Goal: Task Accomplishment & Management: Manage account settings

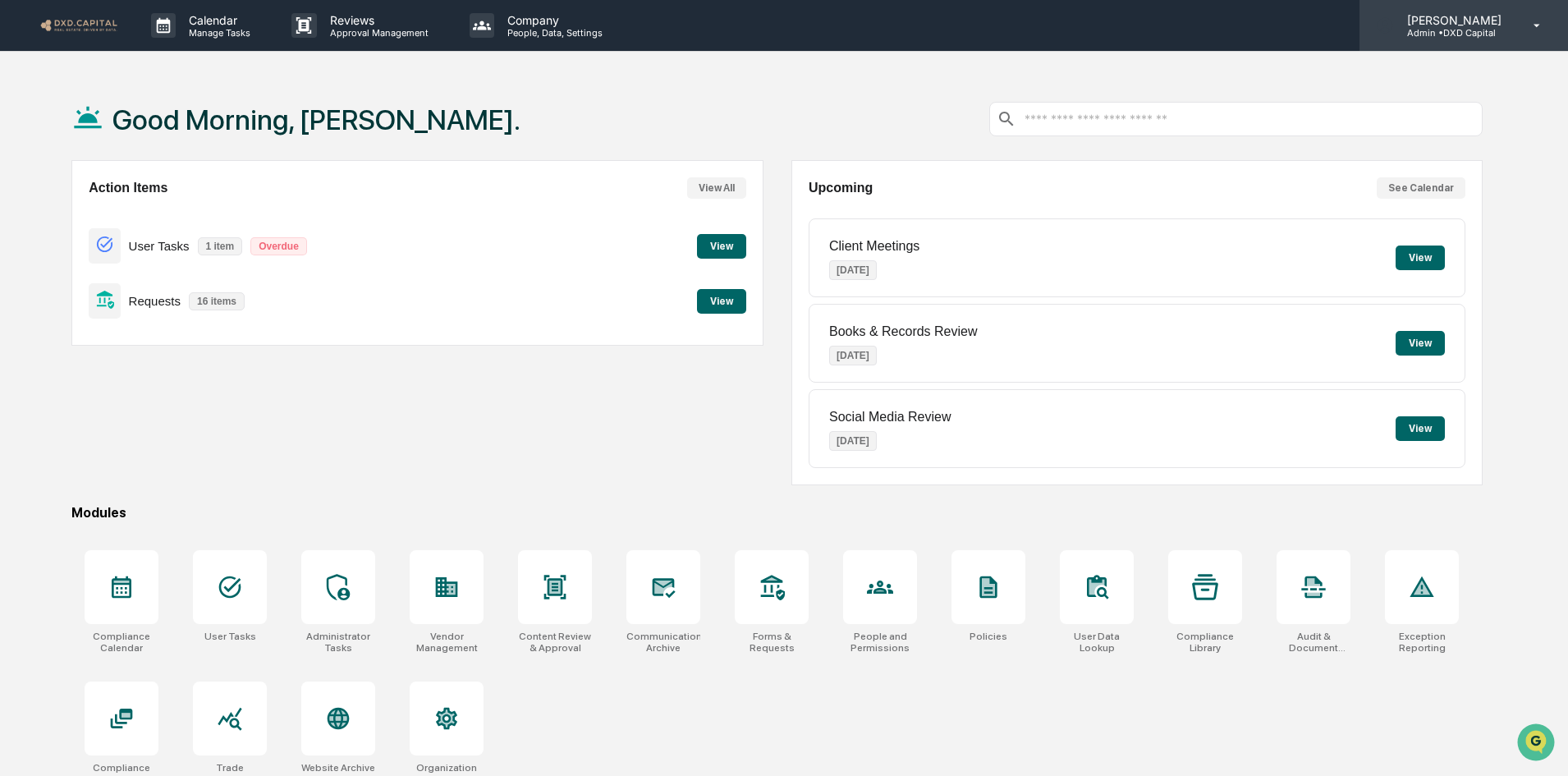
click at [1536, 24] on icon at bounding box center [1537, 26] width 28 height 16
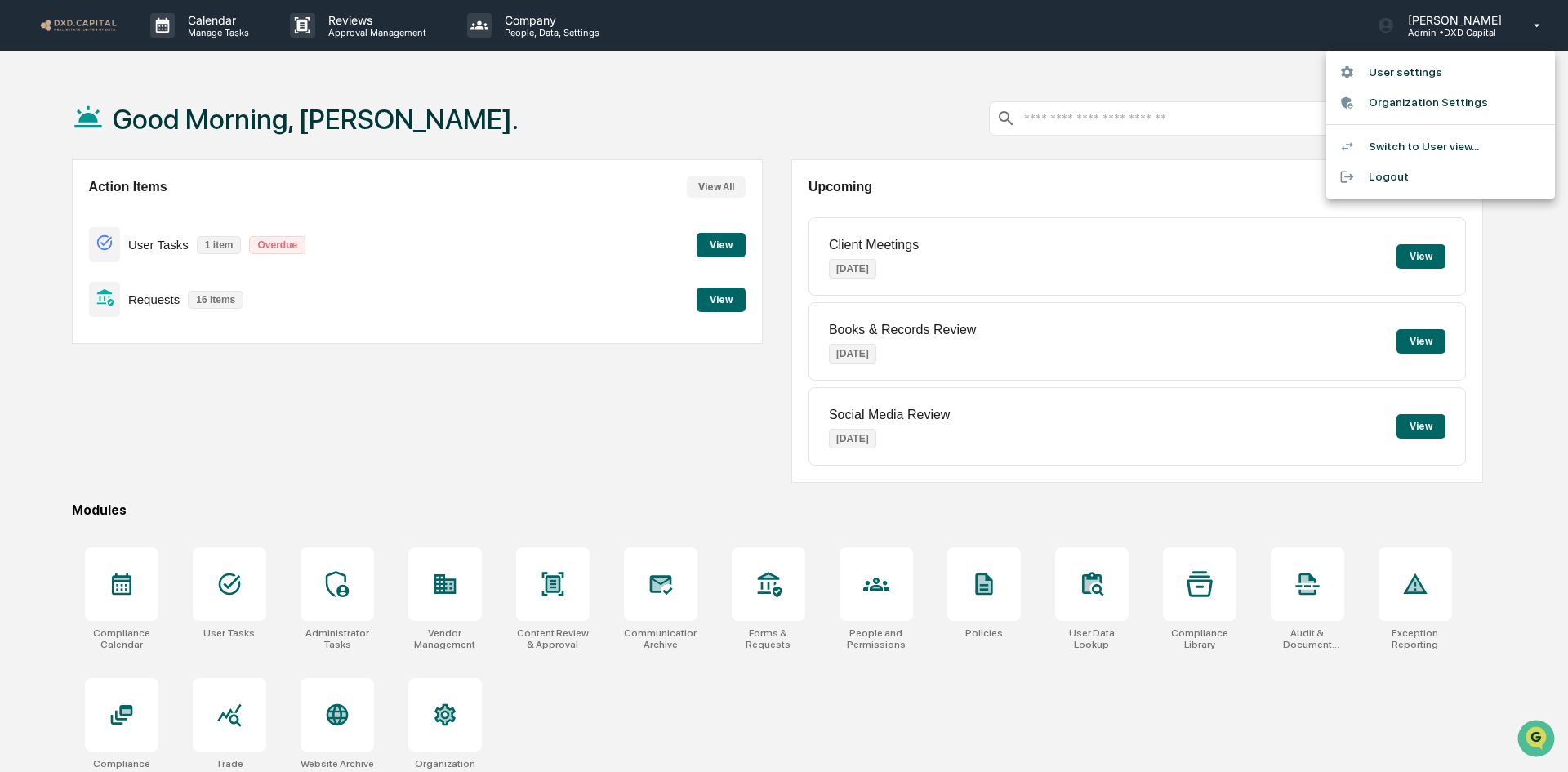
click at [1400, 76] on li "User settings" at bounding box center [1440, 72] width 228 height 30
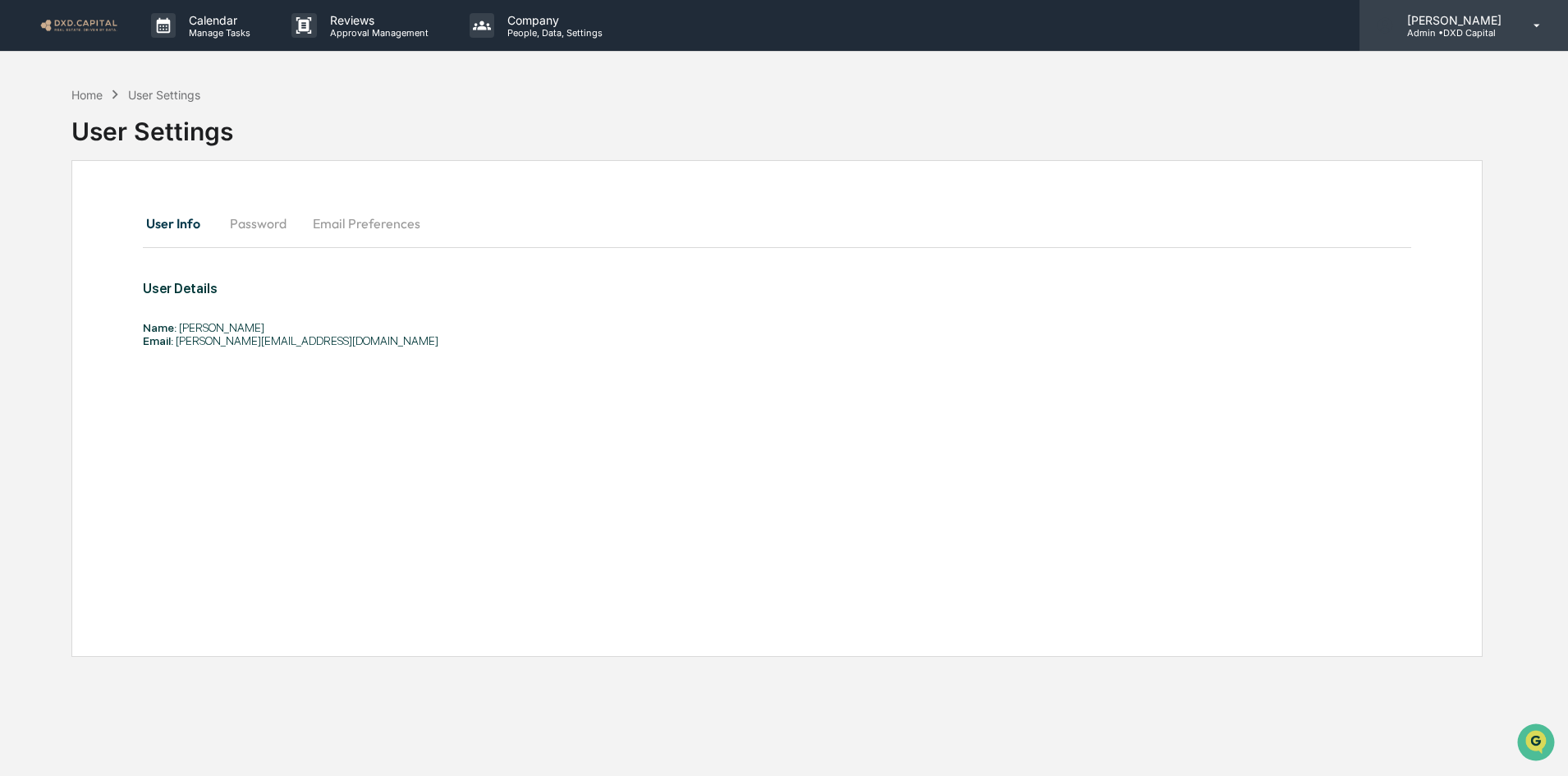
click at [1511, 17] on div "[PERSON_NAME] Admin • DXD Capital" at bounding box center [1463, 25] width 208 height 51
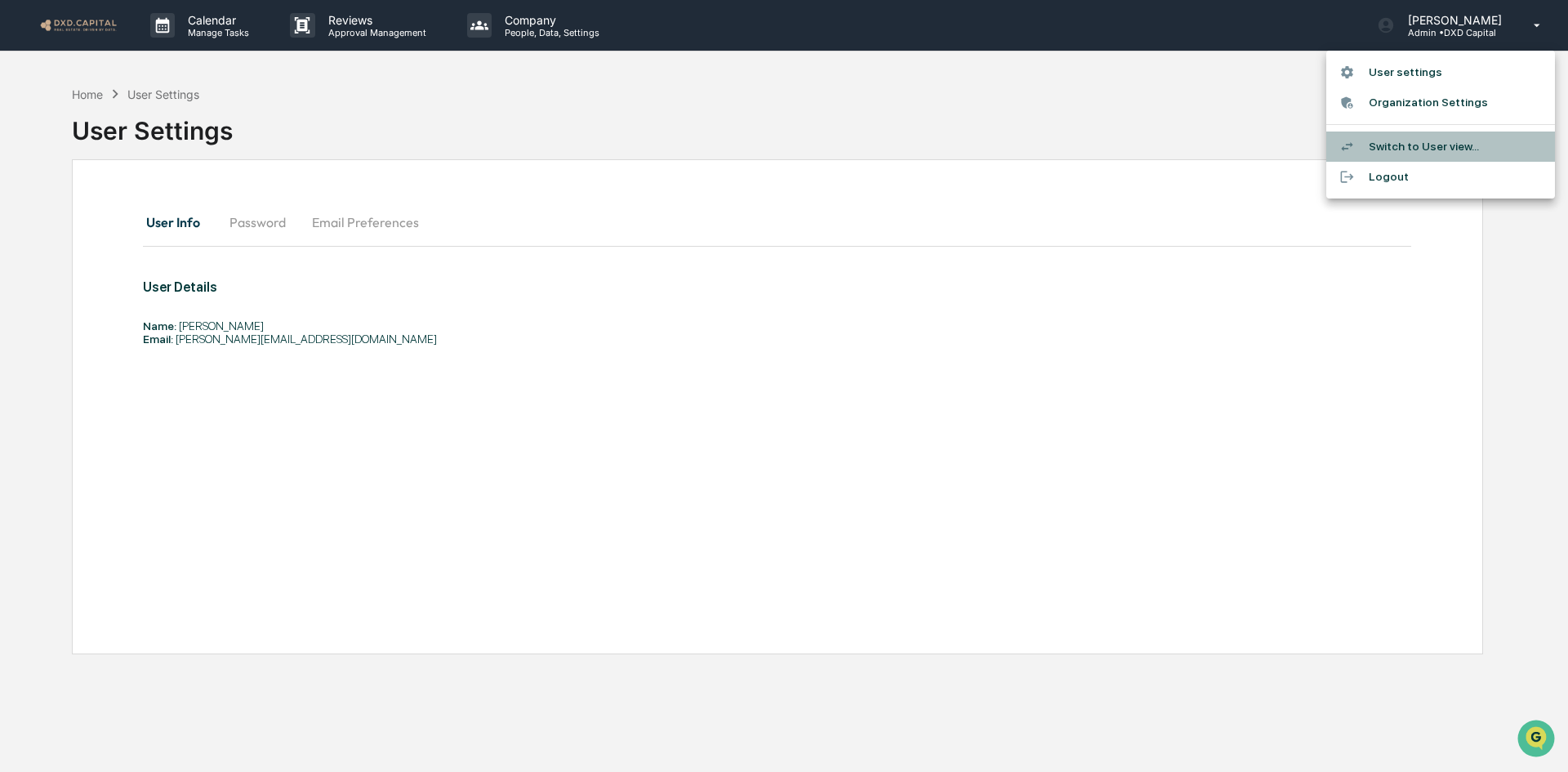
click at [1436, 148] on li "Switch to User view..." at bounding box center [1440, 146] width 228 height 30
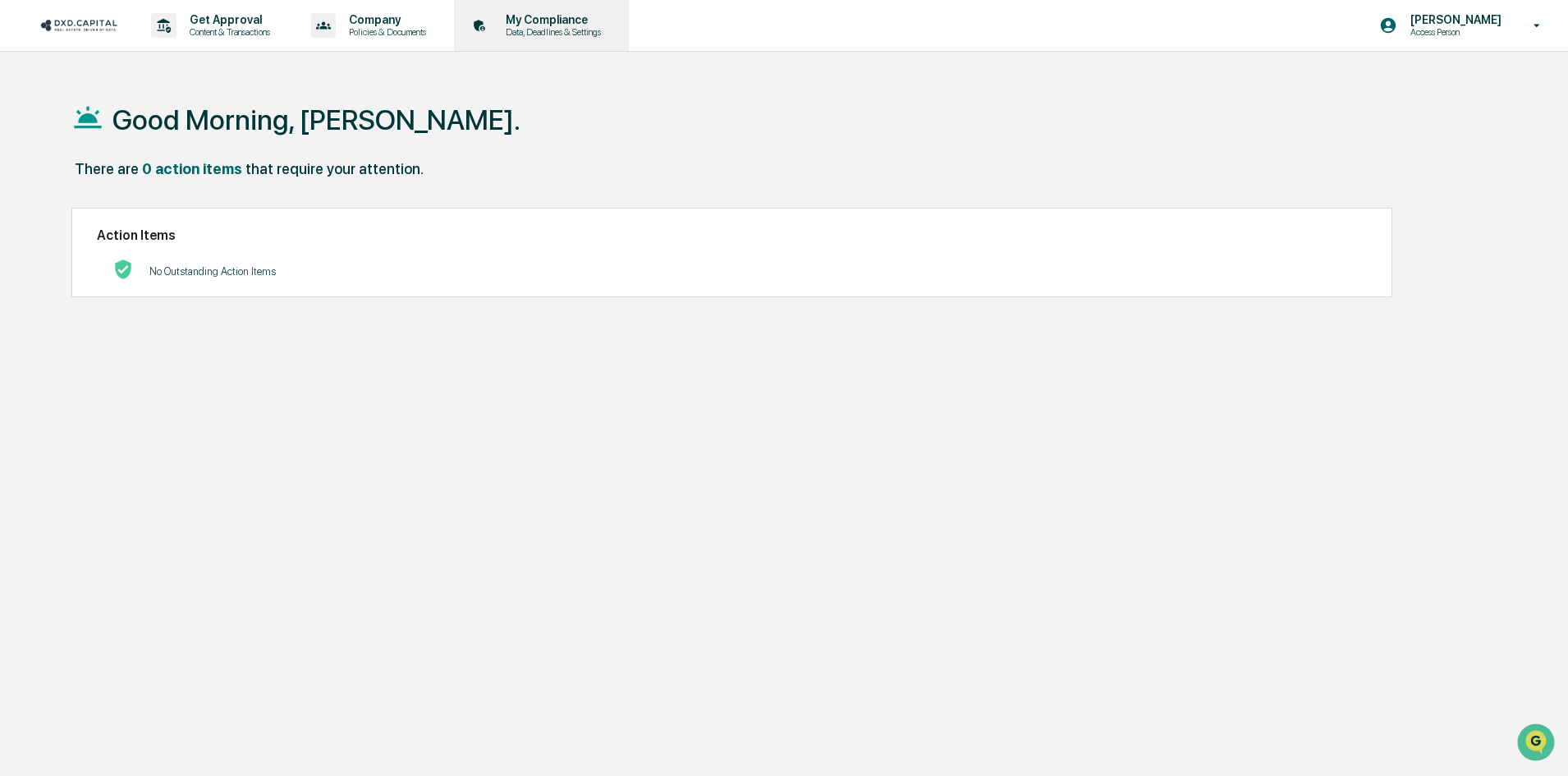
click at [536, 27] on p "Data, Deadlines & Settings" at bounding box center [551, 32] width 117 height 12
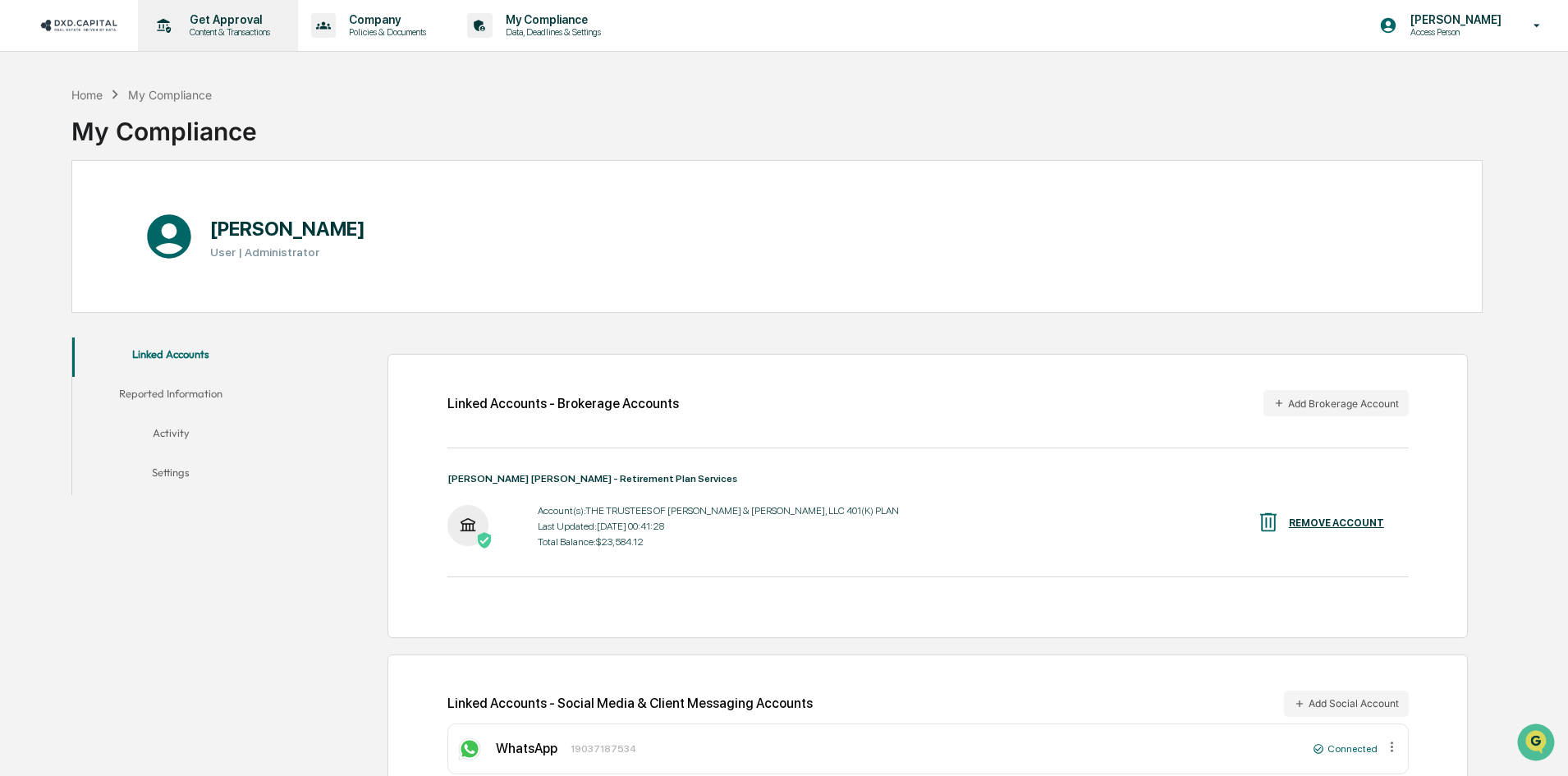
click at [216, 27] on p "Content & Transactions" at bounding box center [227, 32] width 102 height 12
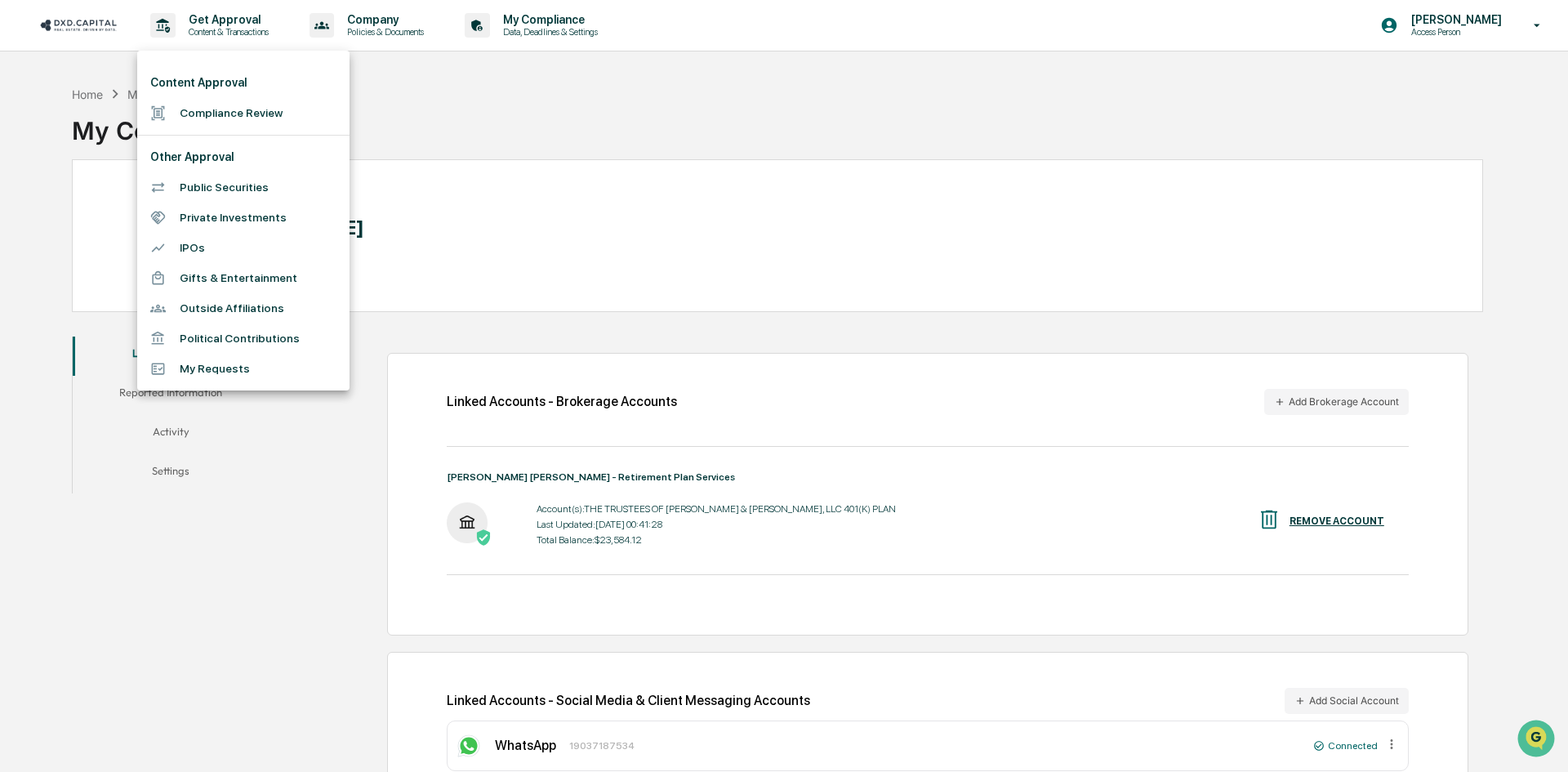
click at [384, 23] on div at bounding box center [784, 386] width 1568 height 772
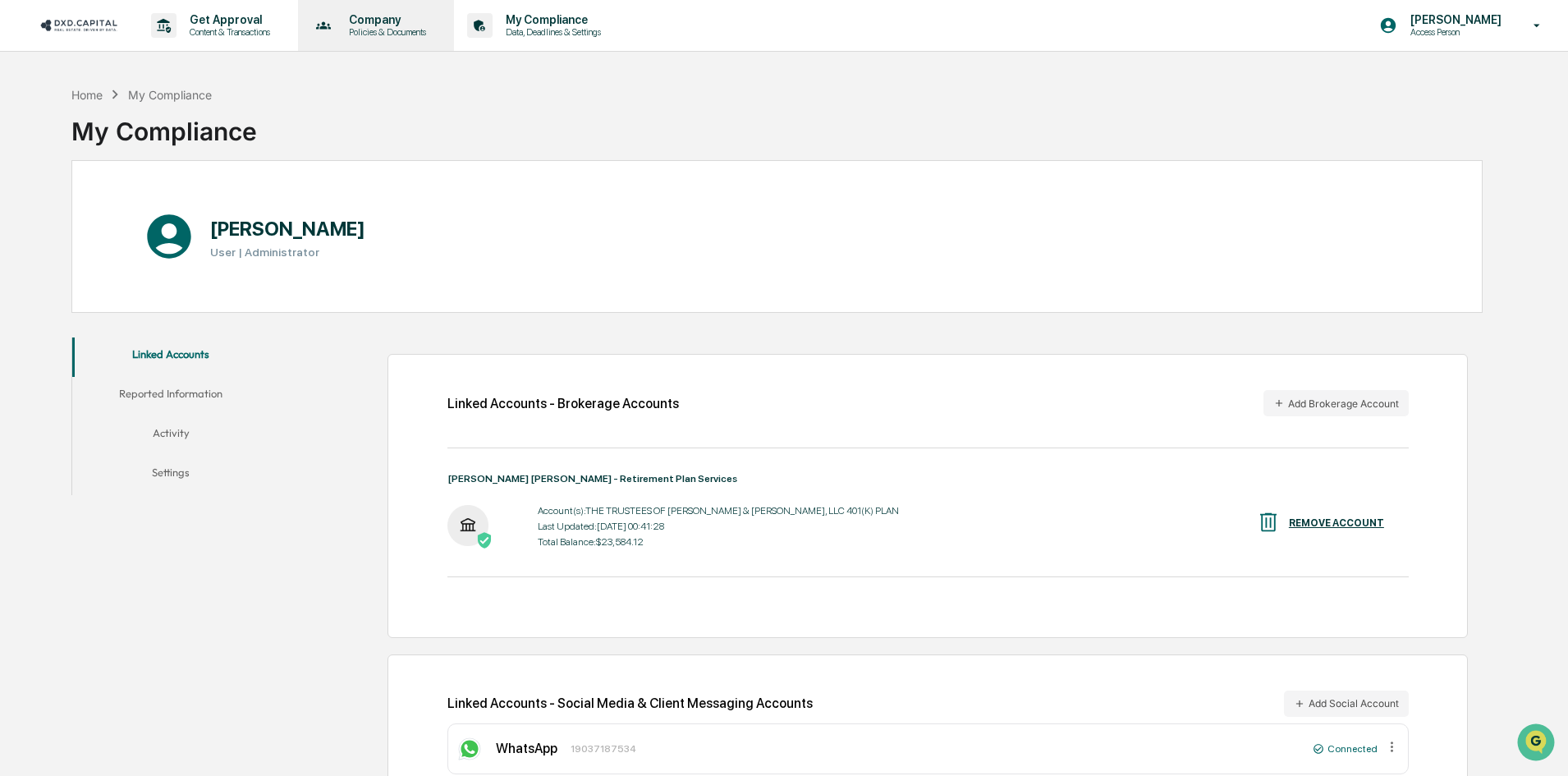
click at [385, 22] on p "Company" at bounding box center [385, 20] width 98 height 13
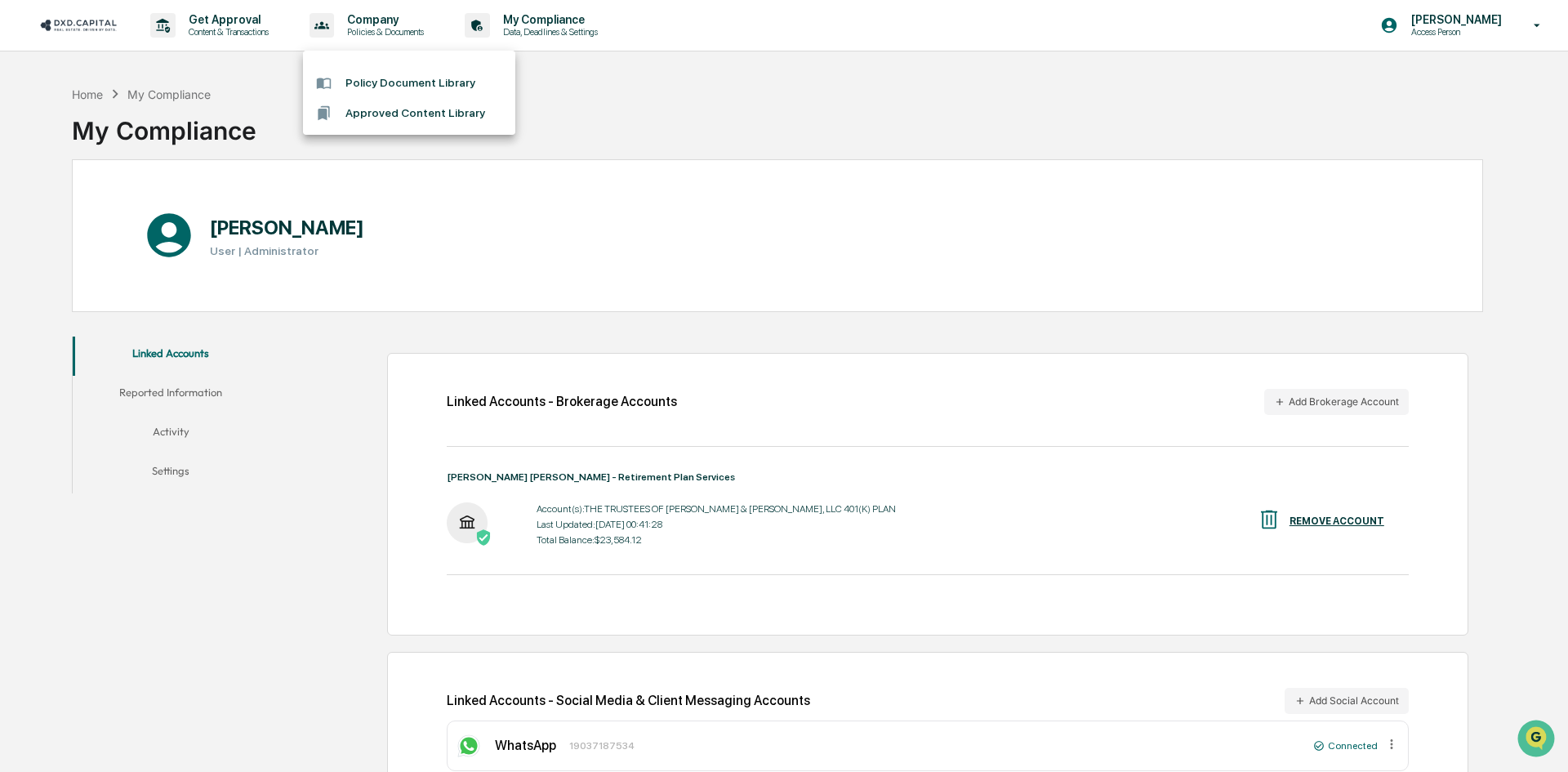
click at [362, 80] on li "Policy Document Library" at bounding box center [409, 83] width 213 height 30
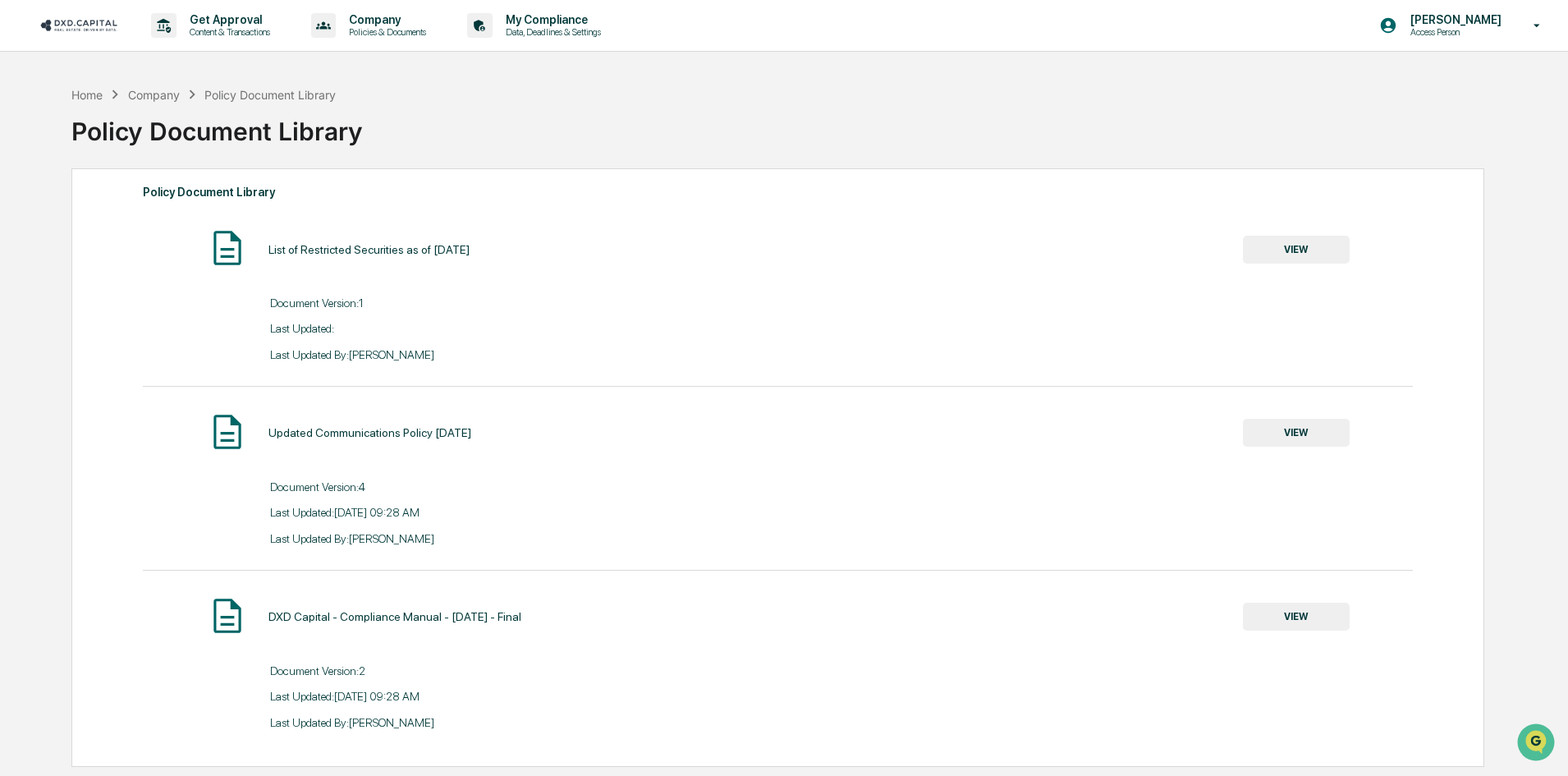
click at [1284, 239] on button "VIEW" at bounding box center [1296, 249] width 106 height 27
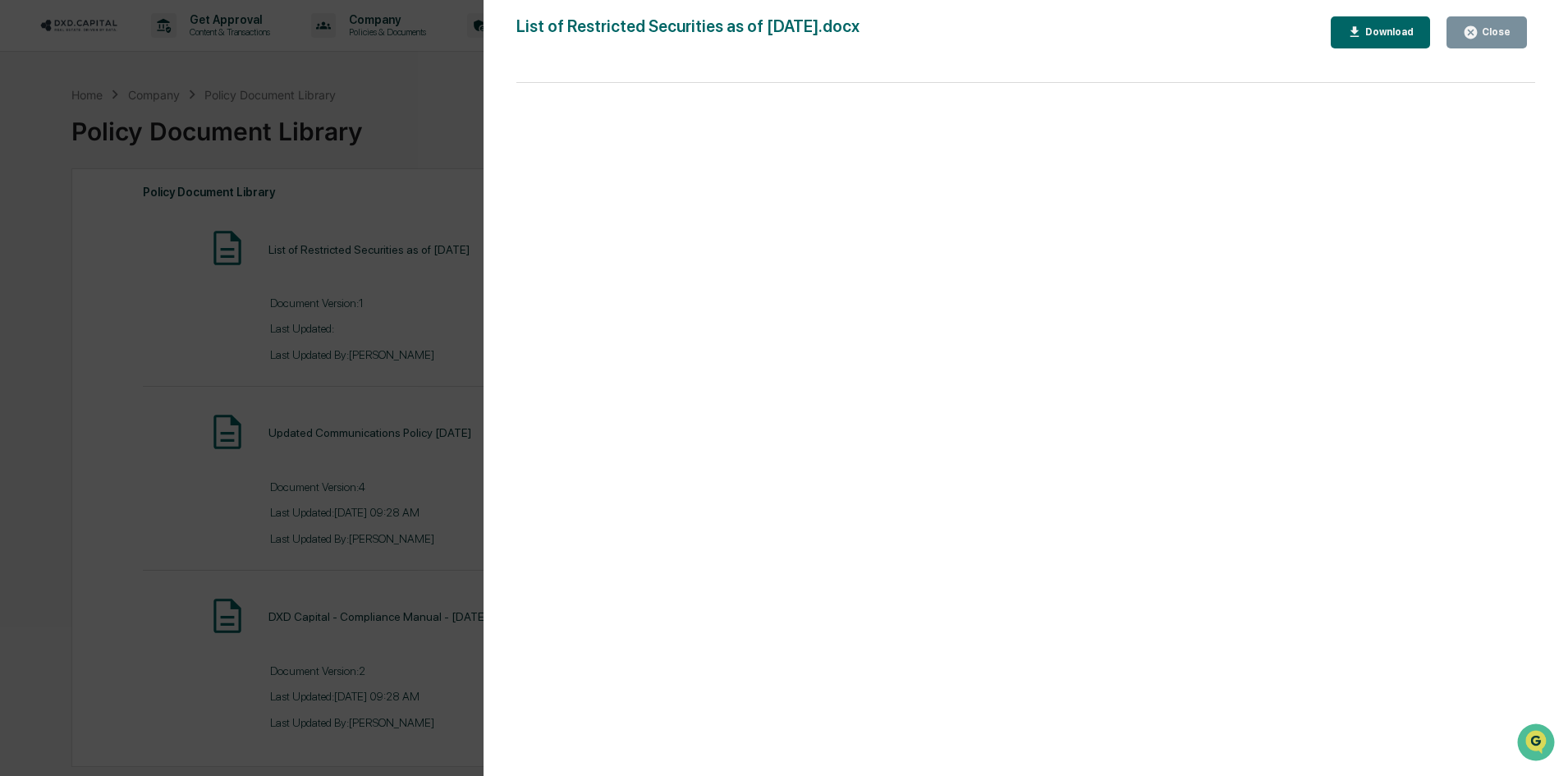
click at [1496, 32] on div "Close" at bounding box center [1494, 32] width 32 height 12
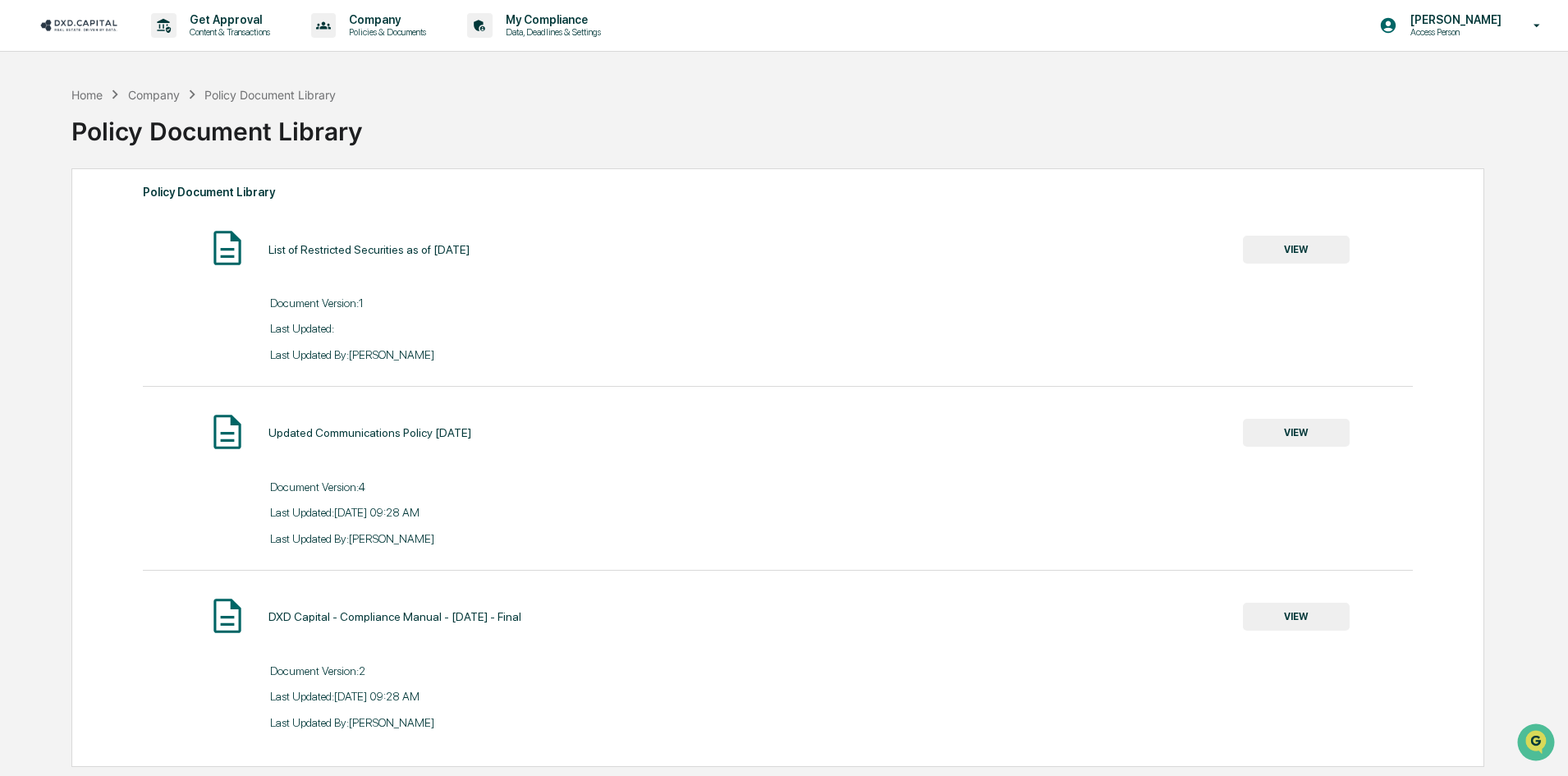
click at [61, 19] on img at bounding box center [78, 25] width 79 height 16
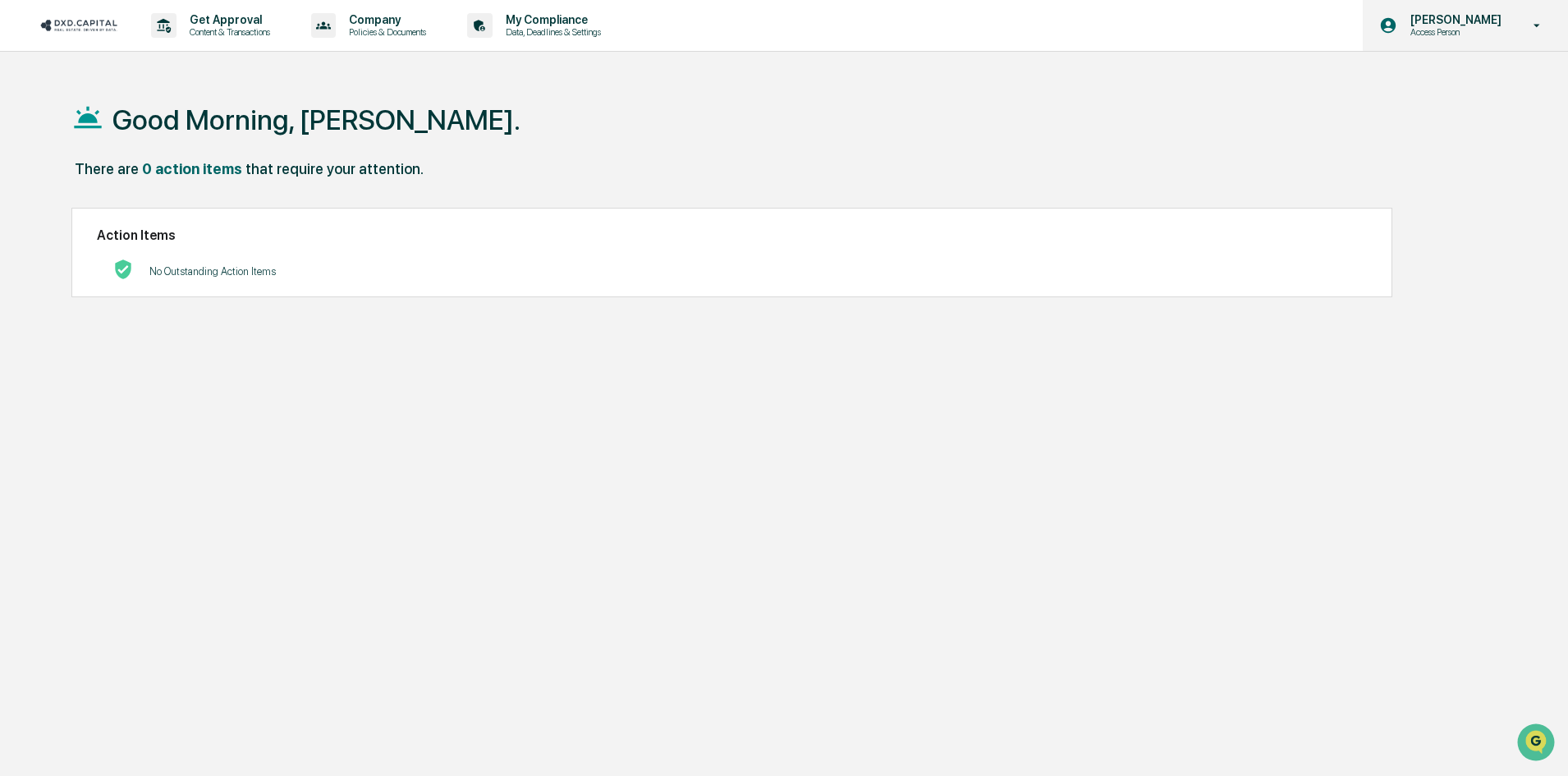
click at [1525, 25] on icon at bounding box center [1537, 26] width 28 height 16
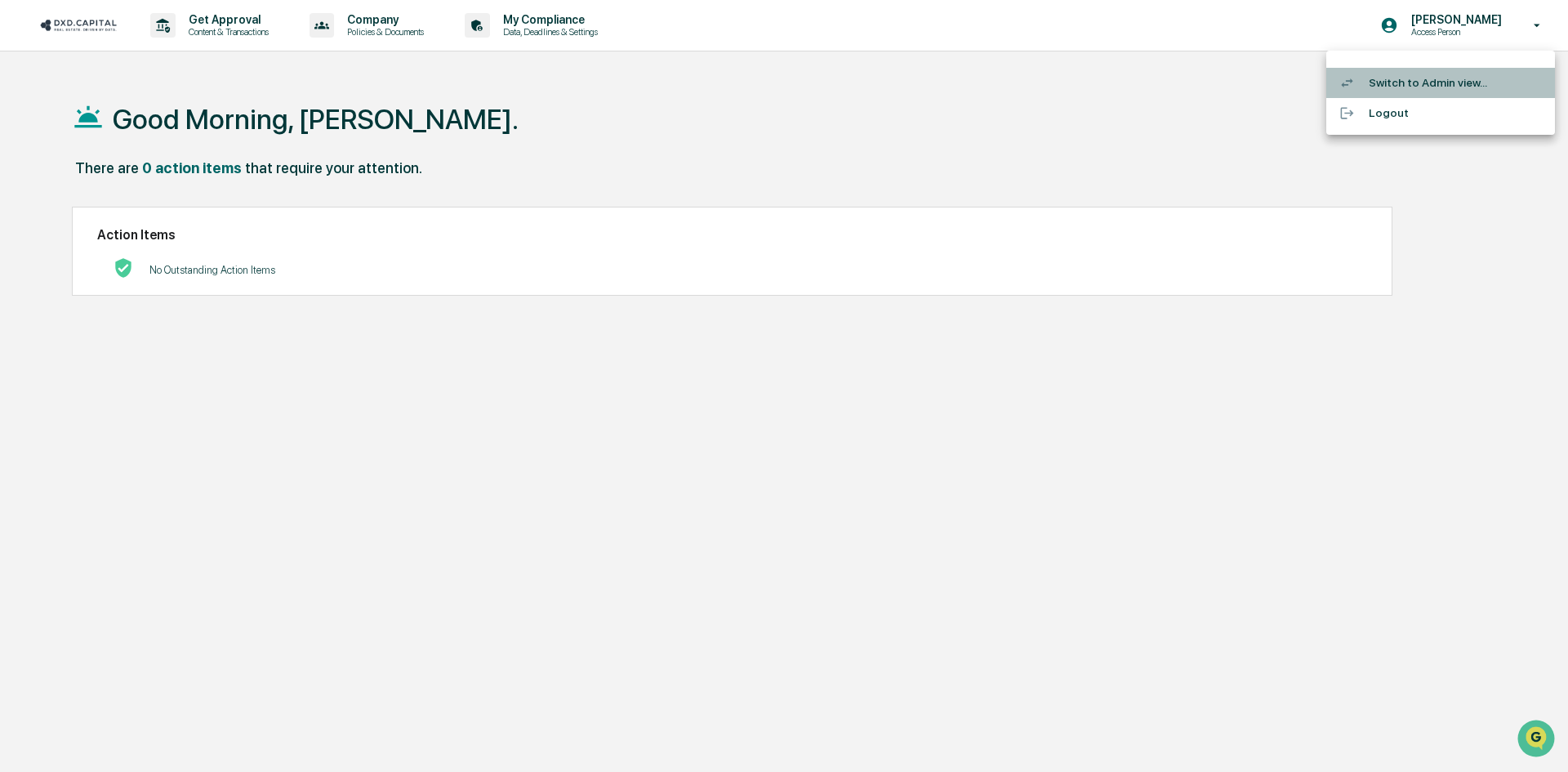
click at [1428, 79] on li "Switch to Admin view..." at bounding box center [1440, 83] width 228 height 30
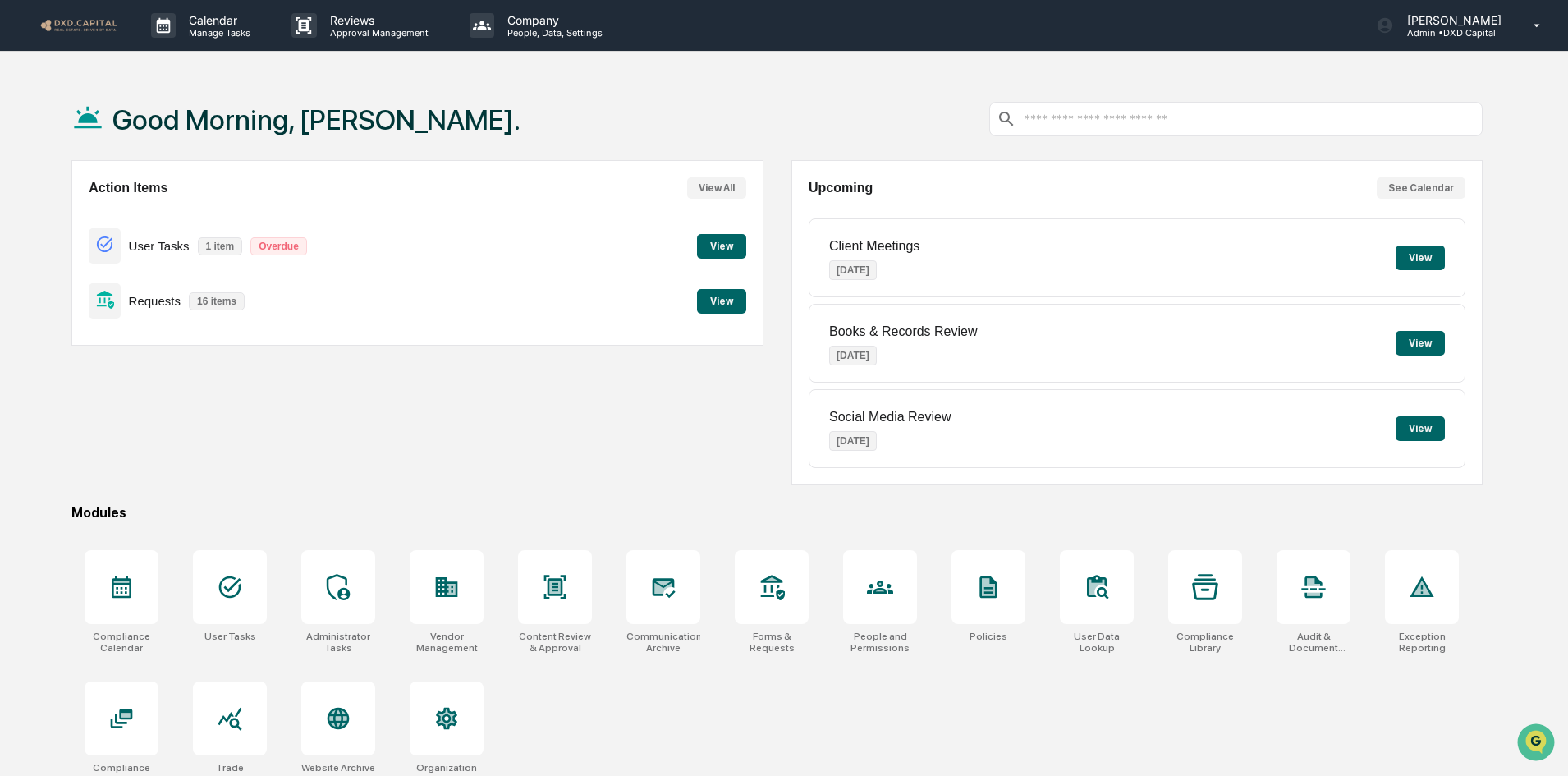
click at [723, 250] on button "View" at bounding box center [722, 247] width 50 height 25
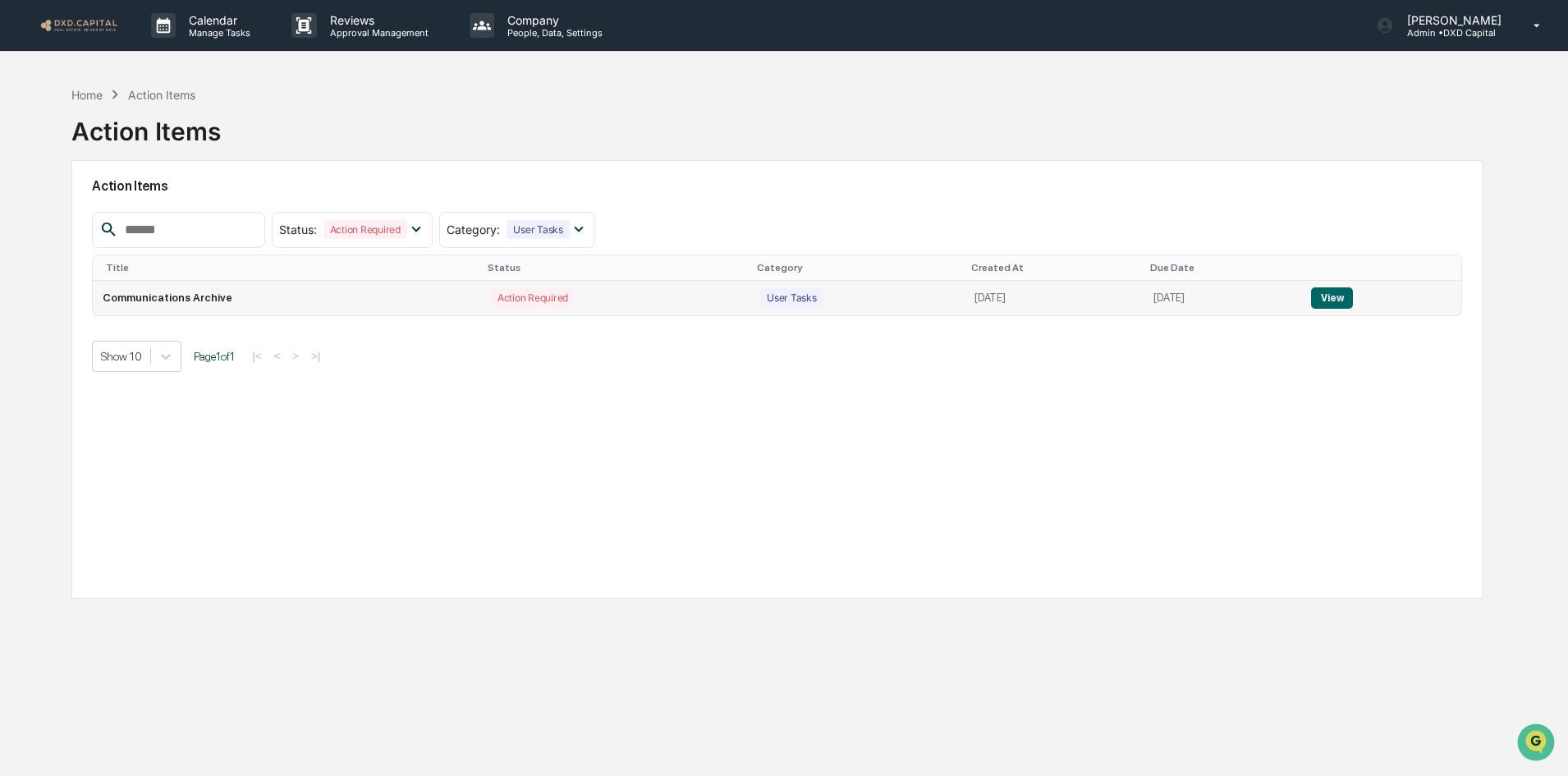
click at [1353, 298] on button "View" at bounding box center [1331, 298] width 42 height 21
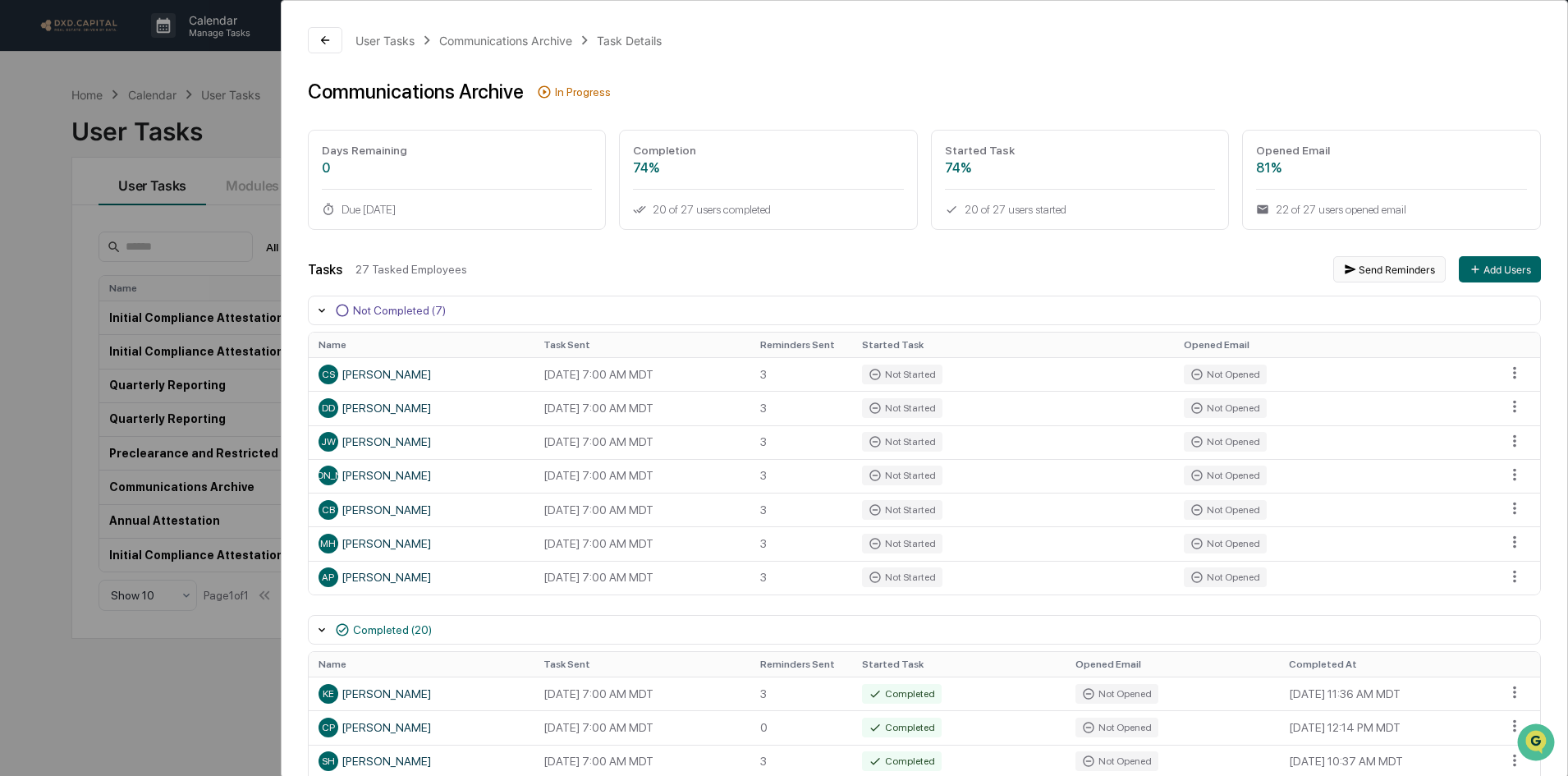
click at [1389, 269] on button "Send Reminders" at bounding box center [1389, 270] width 113 height 27
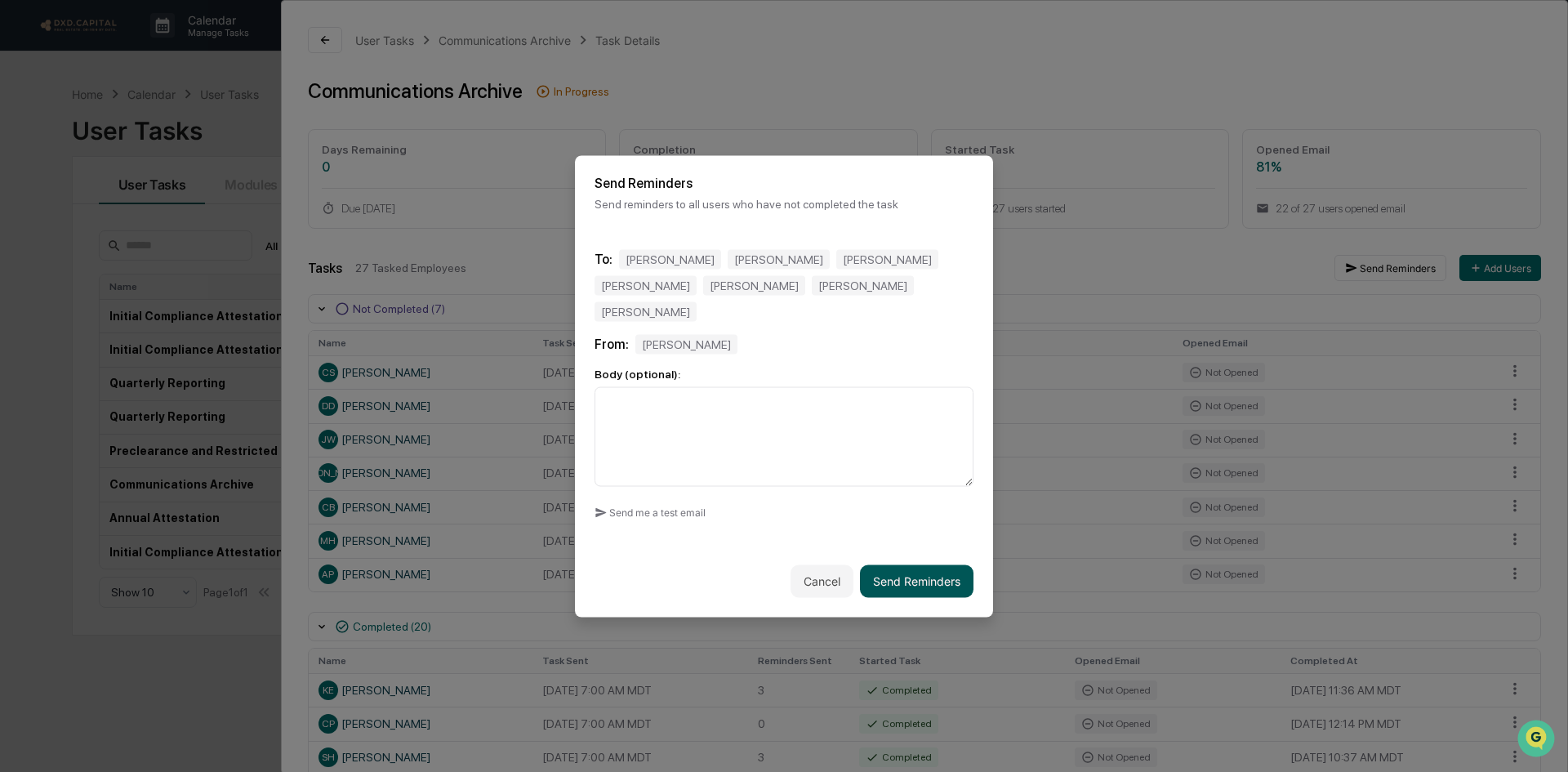
click at [915, 566] on button "Send Reminders" at bounding box center [916, 581] width 114 height 33
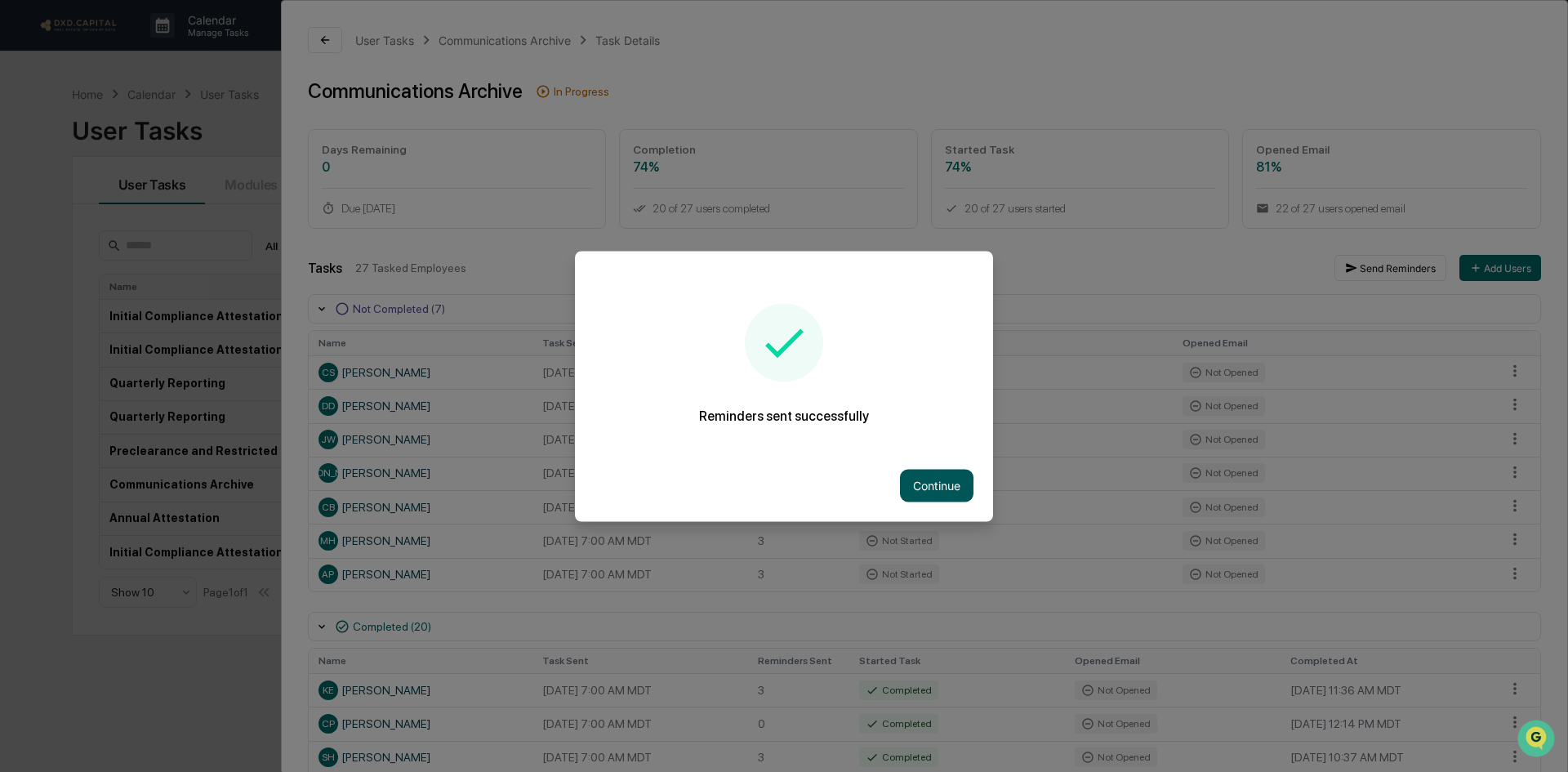
click at [915, 489] on button "Continue" at bounding box center [937, 485] width 73 height 33
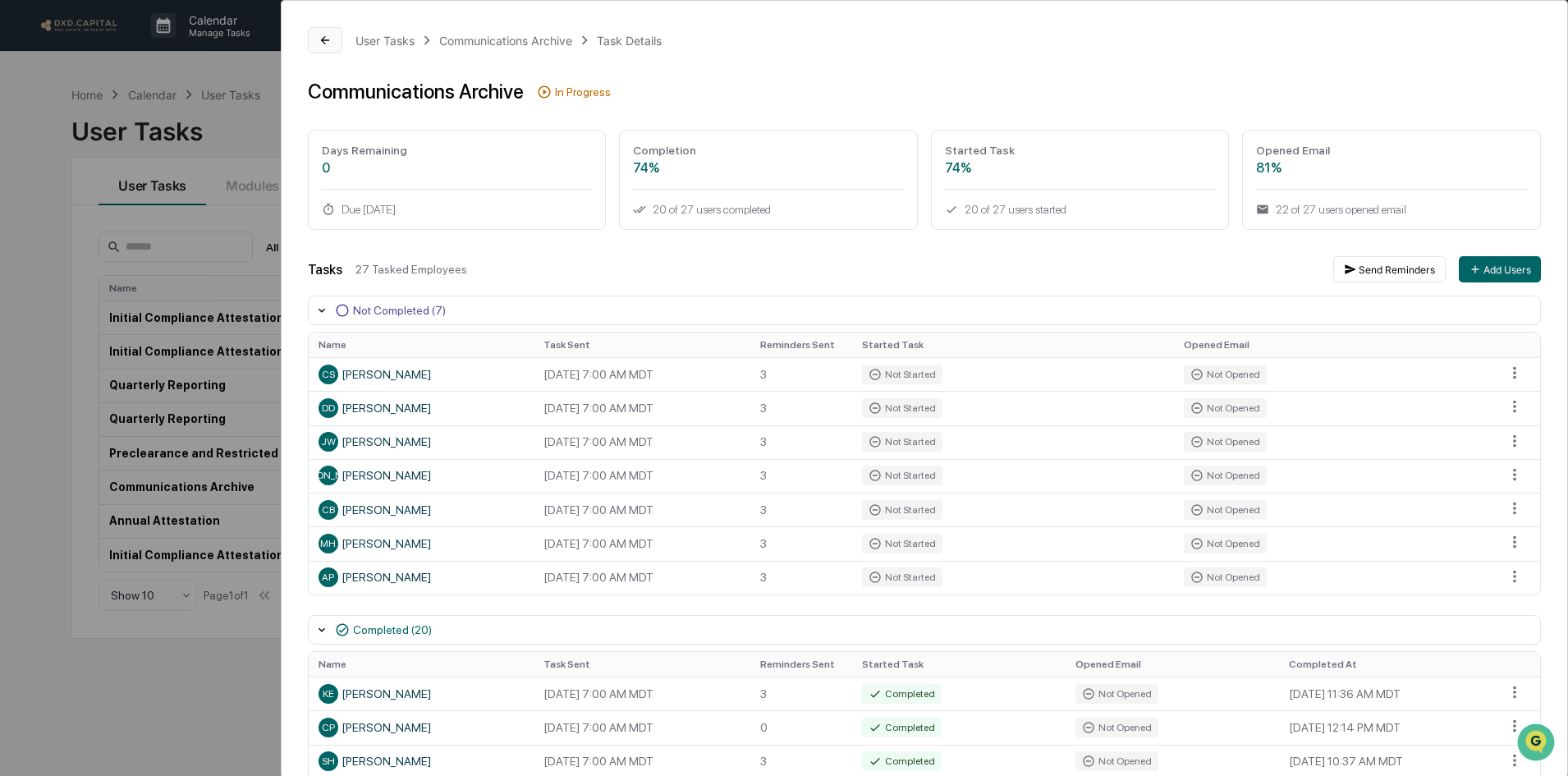
click at [327, 37] on icon at bounding box center [324, 40] width 13 height 13
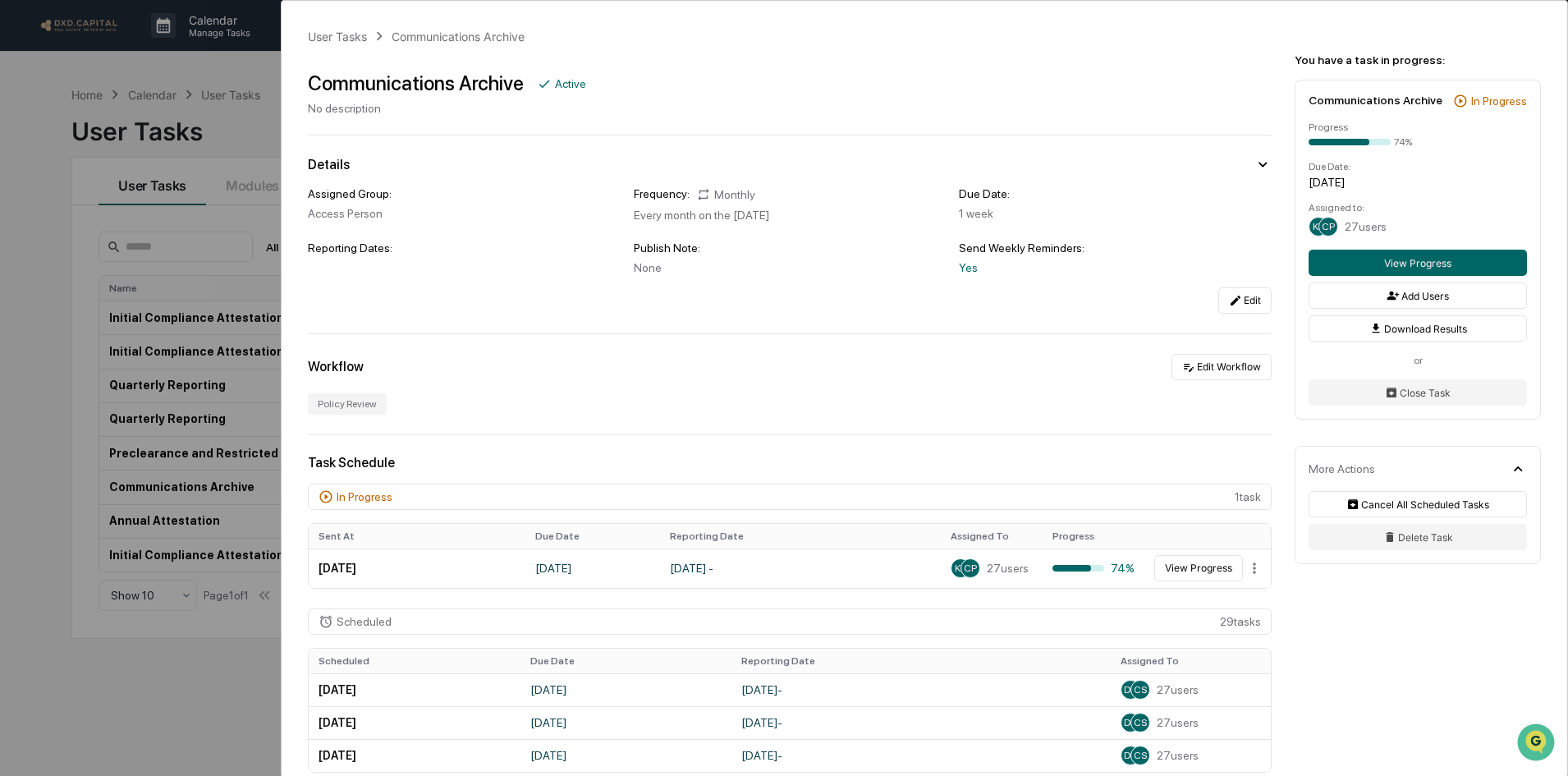
click at [36, 87] on div "User Tasks Communications Archive Communications Archive Active No description …" at bounding box center [784, 388] width 1568 height 776
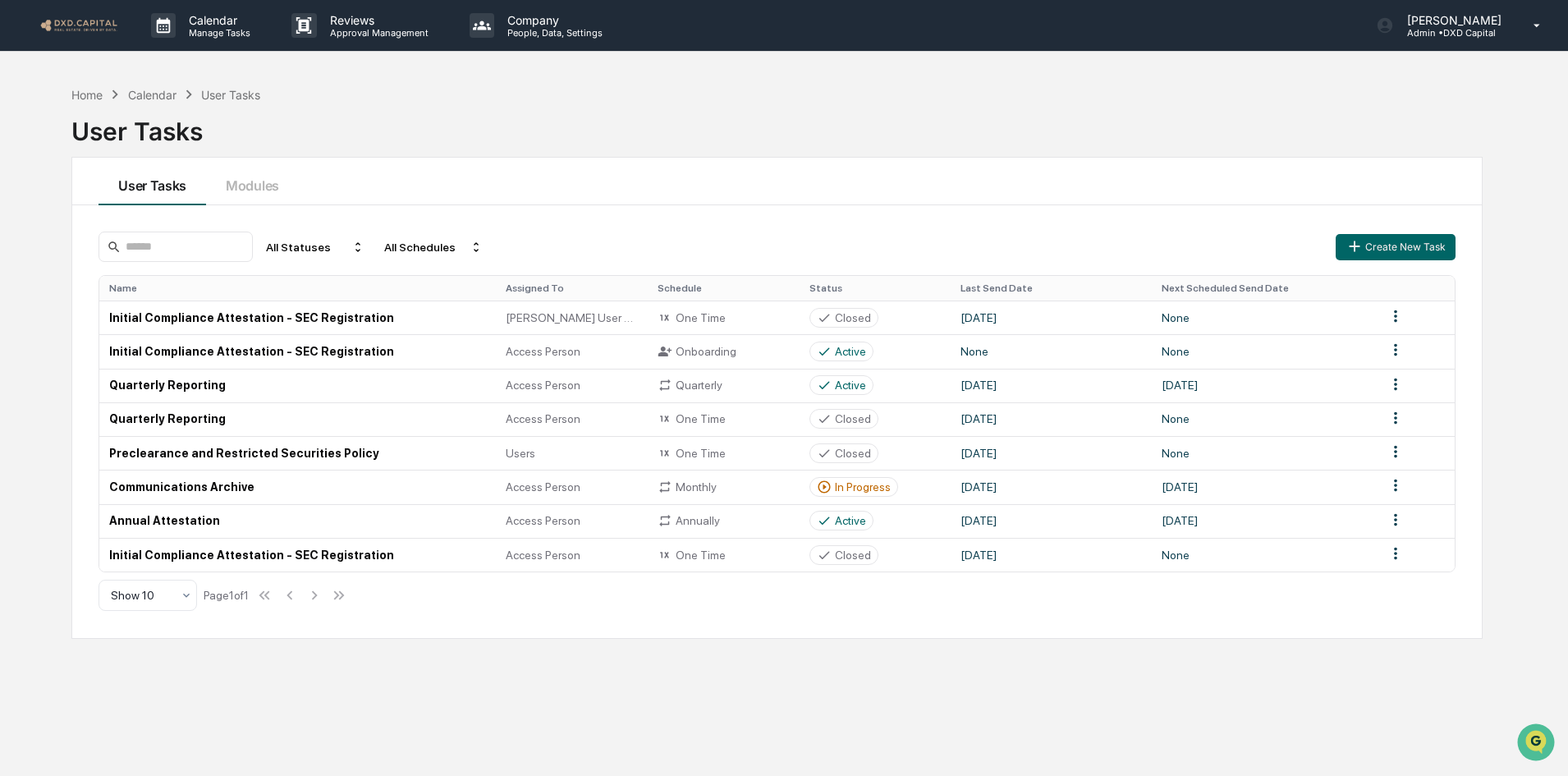
click at [83, 26] on img at bounding box center [78, 25] width 79 height 16
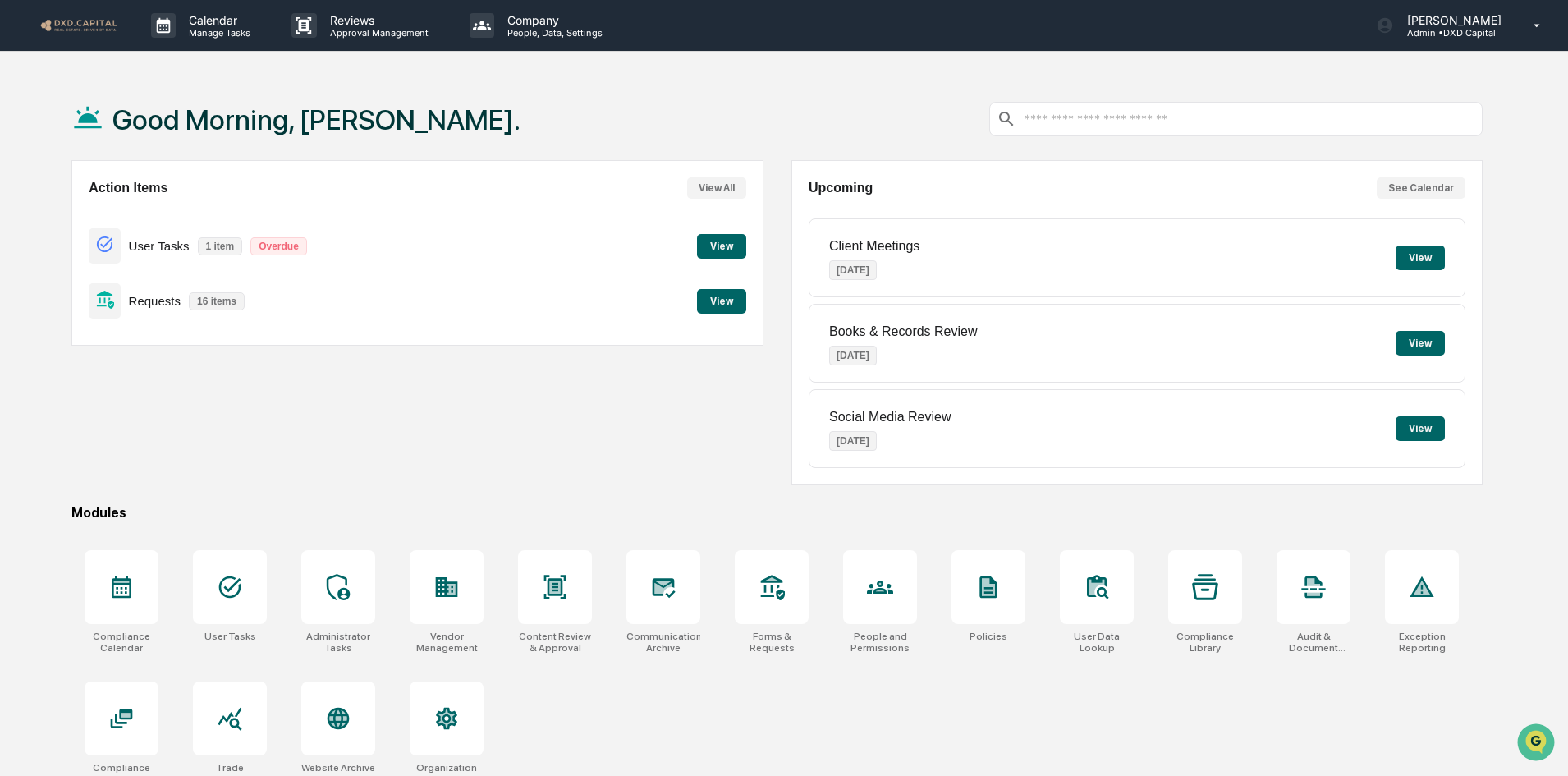
click at [726, 245] on button "View" at bounding box center [722, 247] width 50 height 25
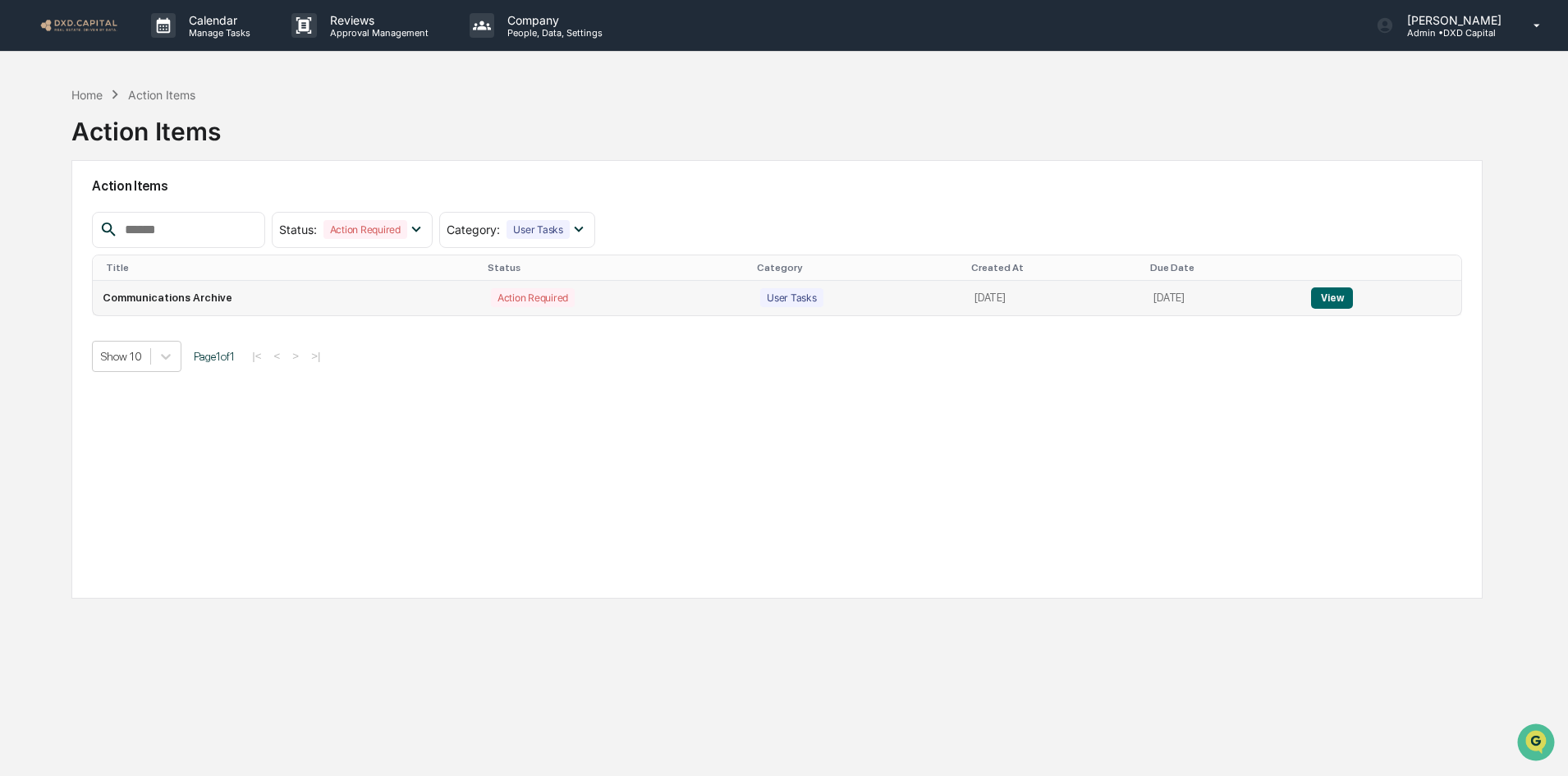
click at [1345, 303] on button "View" at bounding box center [1331, 298] width 42 height 21
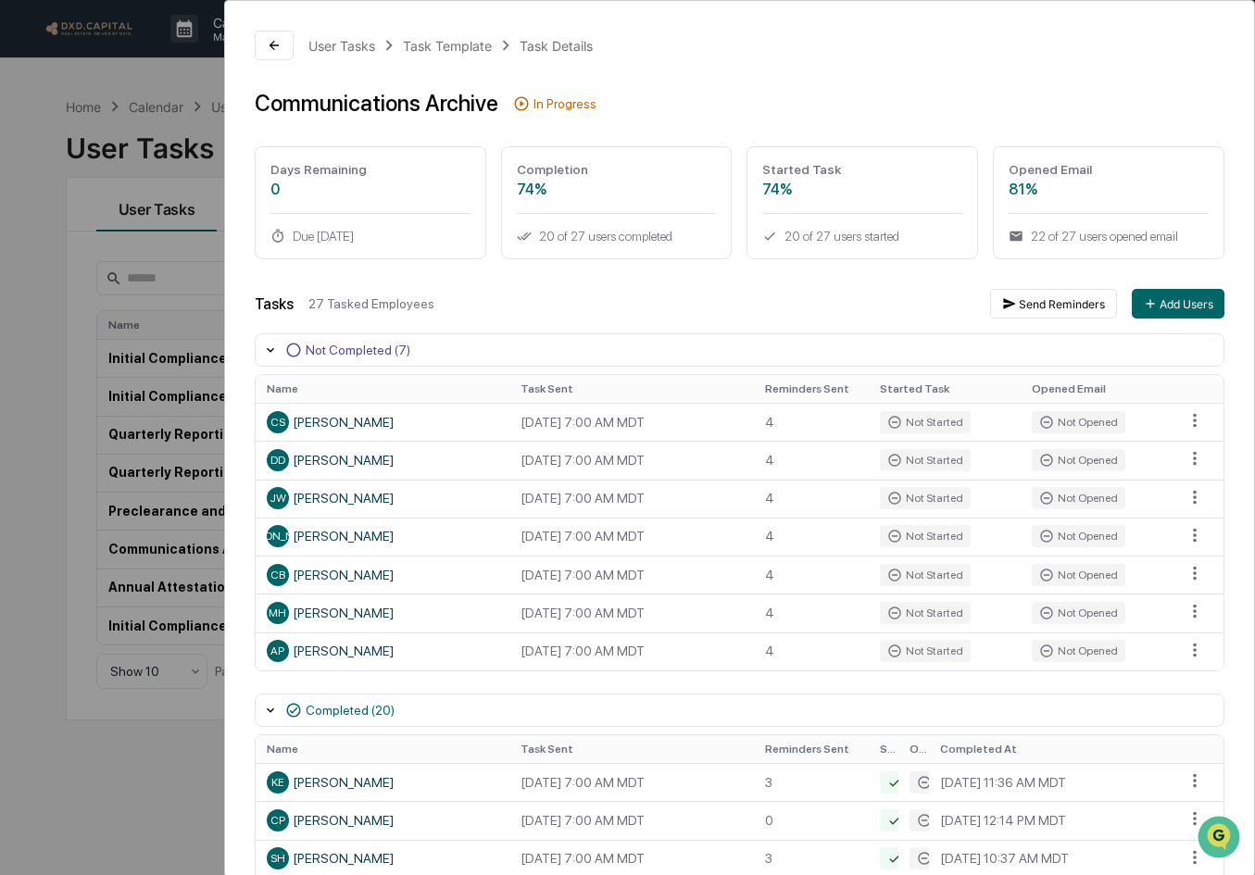
drag, startPoint x: 973, startPoint y: 63, endPoint x: 987, endPoint y: 70, distance: 16.6
click at [975, 63] on div "User Tasks Task Template Task Details Communications Archive In Progress Days R…" at bounding box center [739, 807] width 1029 height 1613
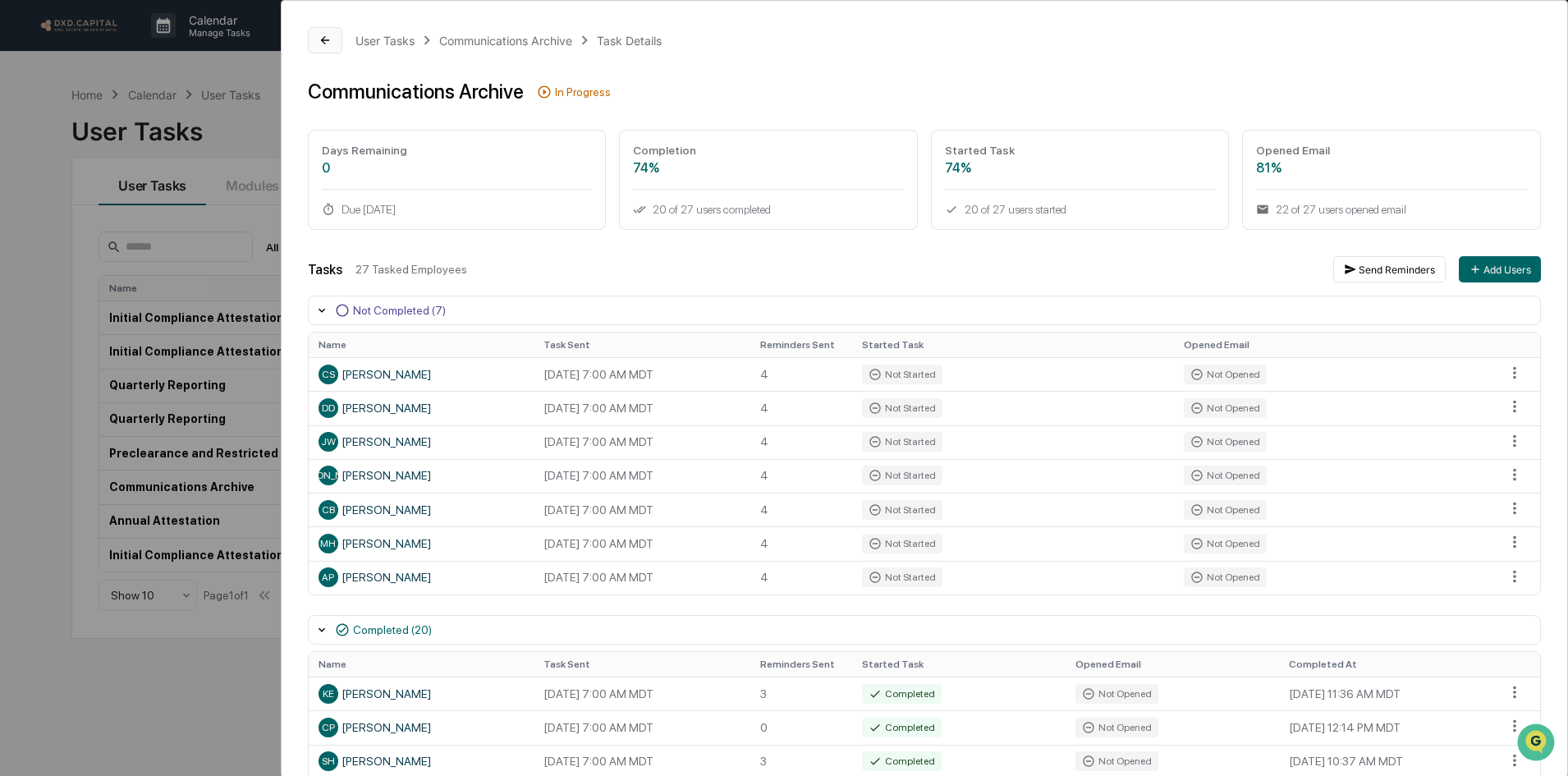
click at [323, 35] on icon at bounding box center [324, 40] width 13 height 13
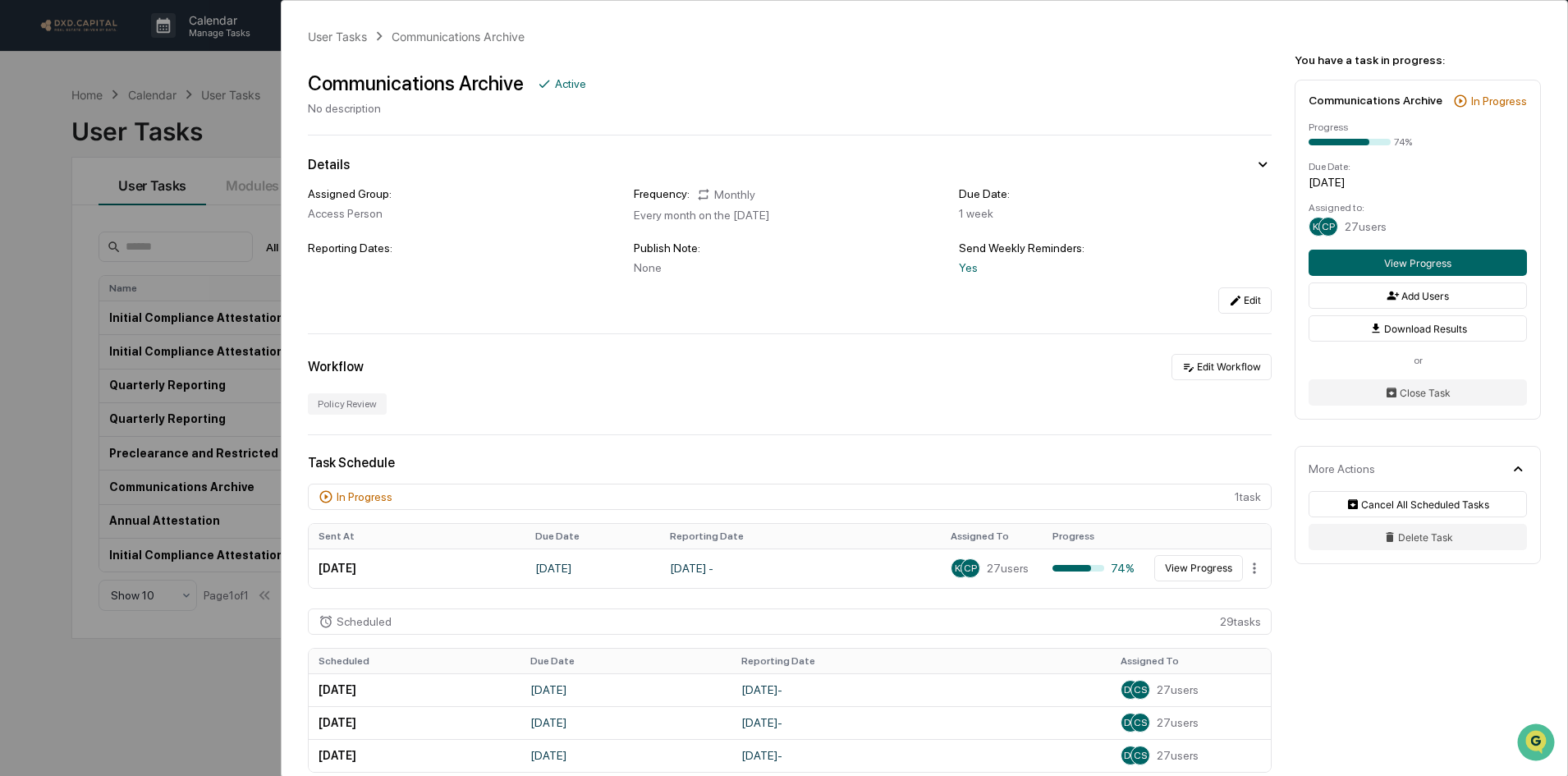
click at [77, 97] on div "User Tasks Communications Archive Communications Archive Active No description …" at bounding box center [784, 388] width 1568 height 776
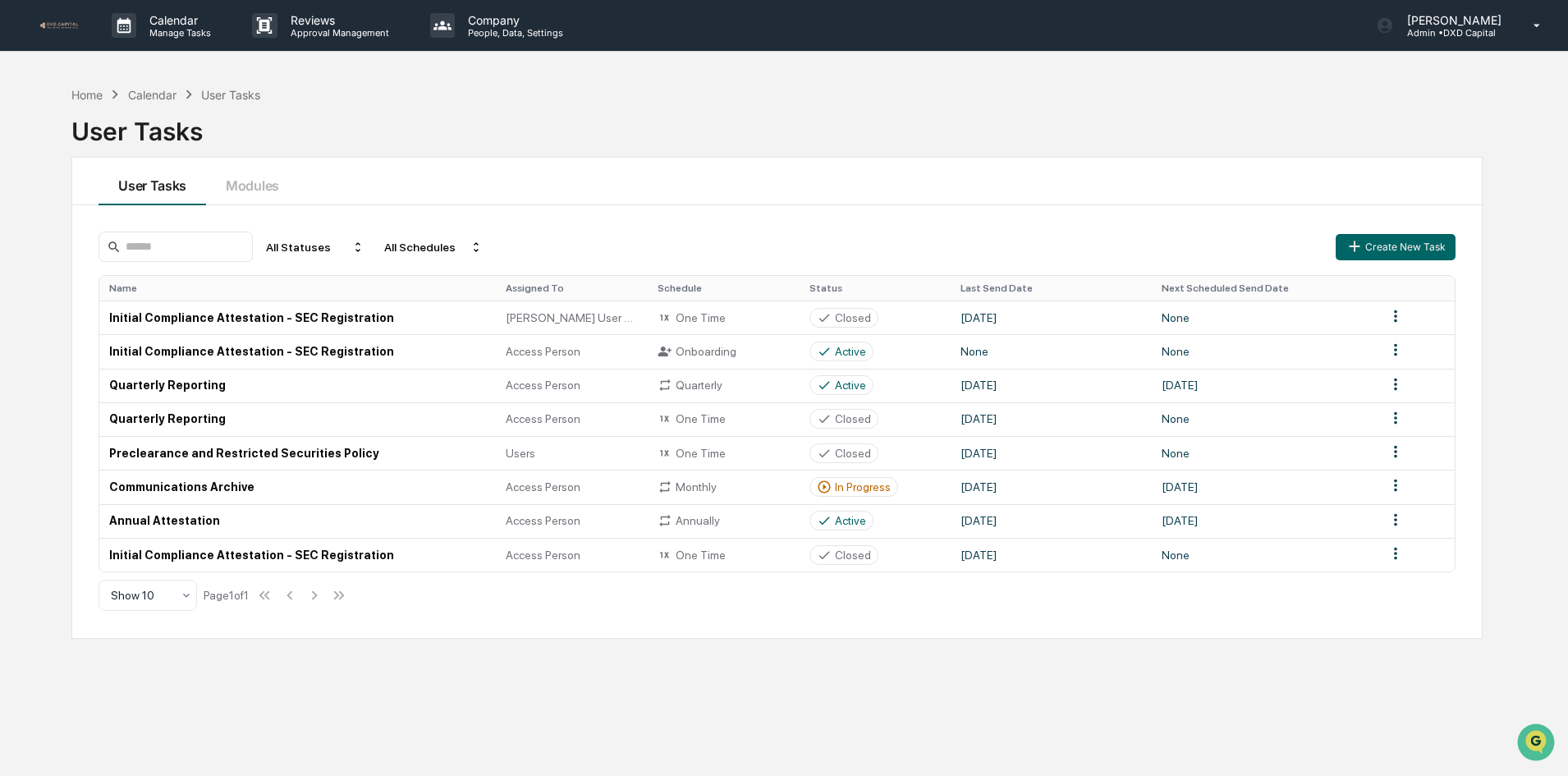
click at [86, 95] on div "Home" at bounding box center [87, 95] width 31 height 14
